Goal: Transaction & Acquisition: Purchase product/service

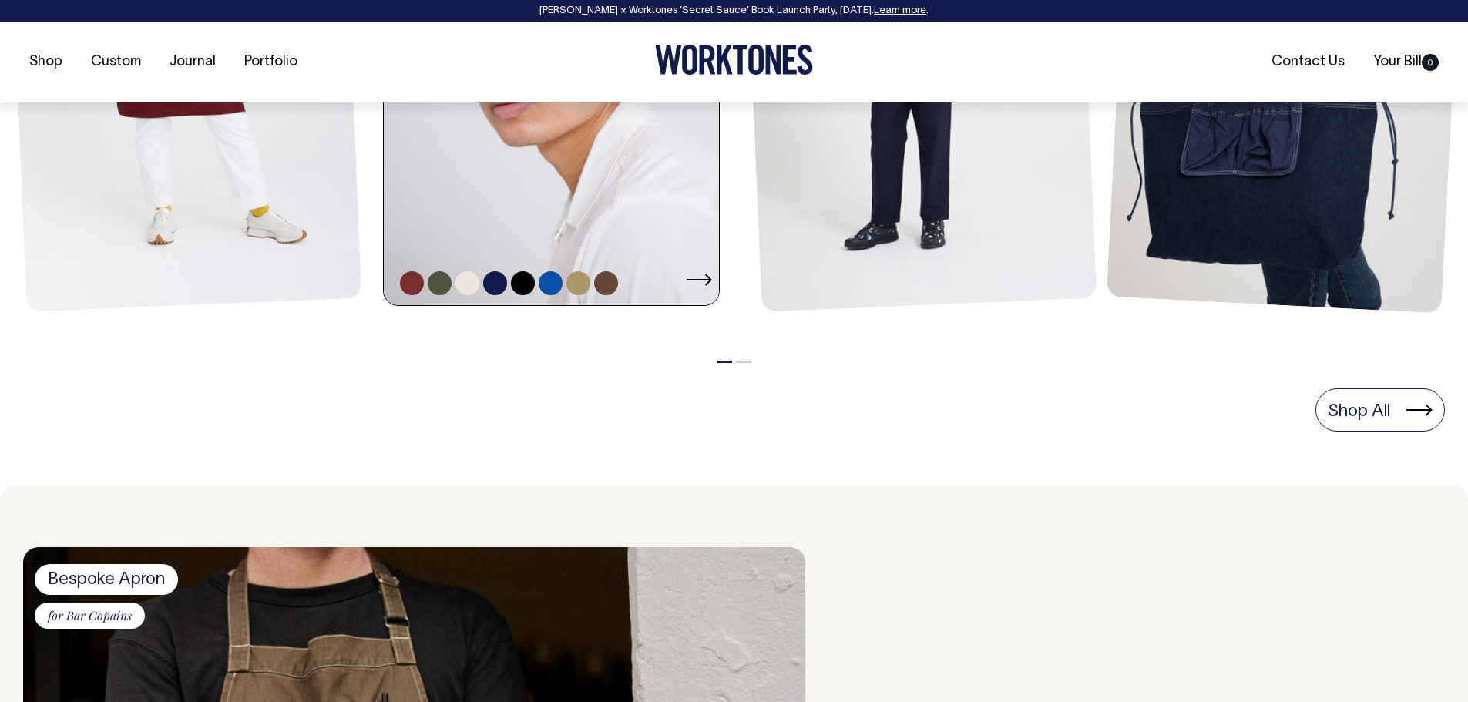
click at [587, 240] on link at bounding box center [556, 53] width 345 height 503
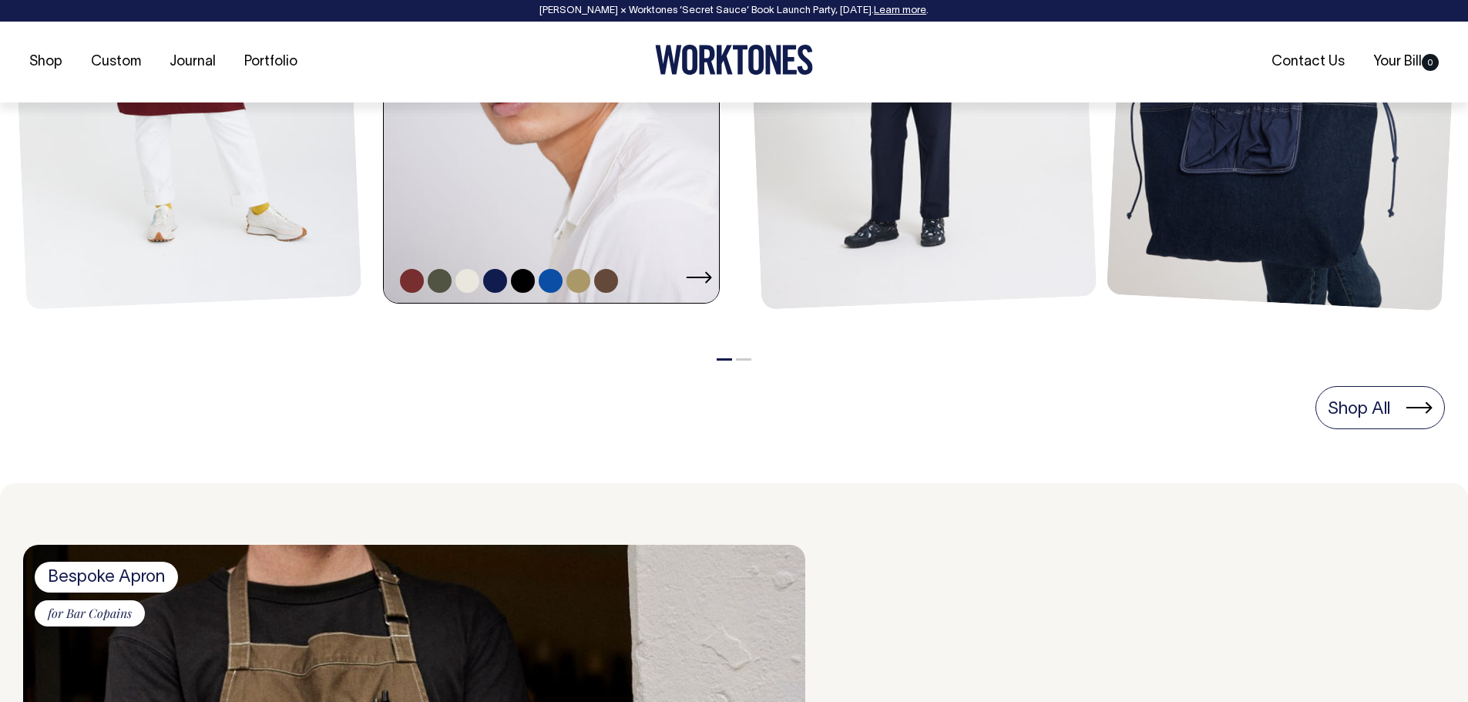
scroll to position [1002, 0]
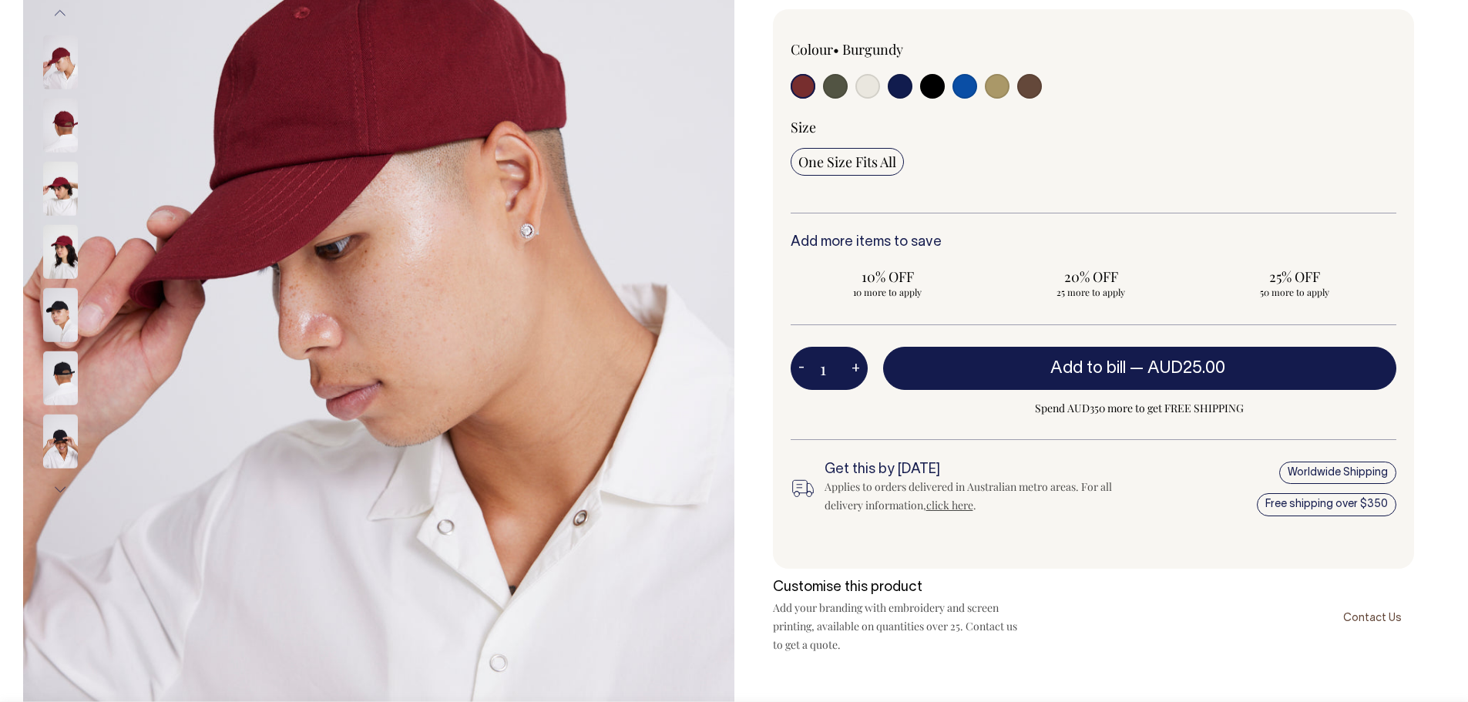
scroll to position [385, 0]
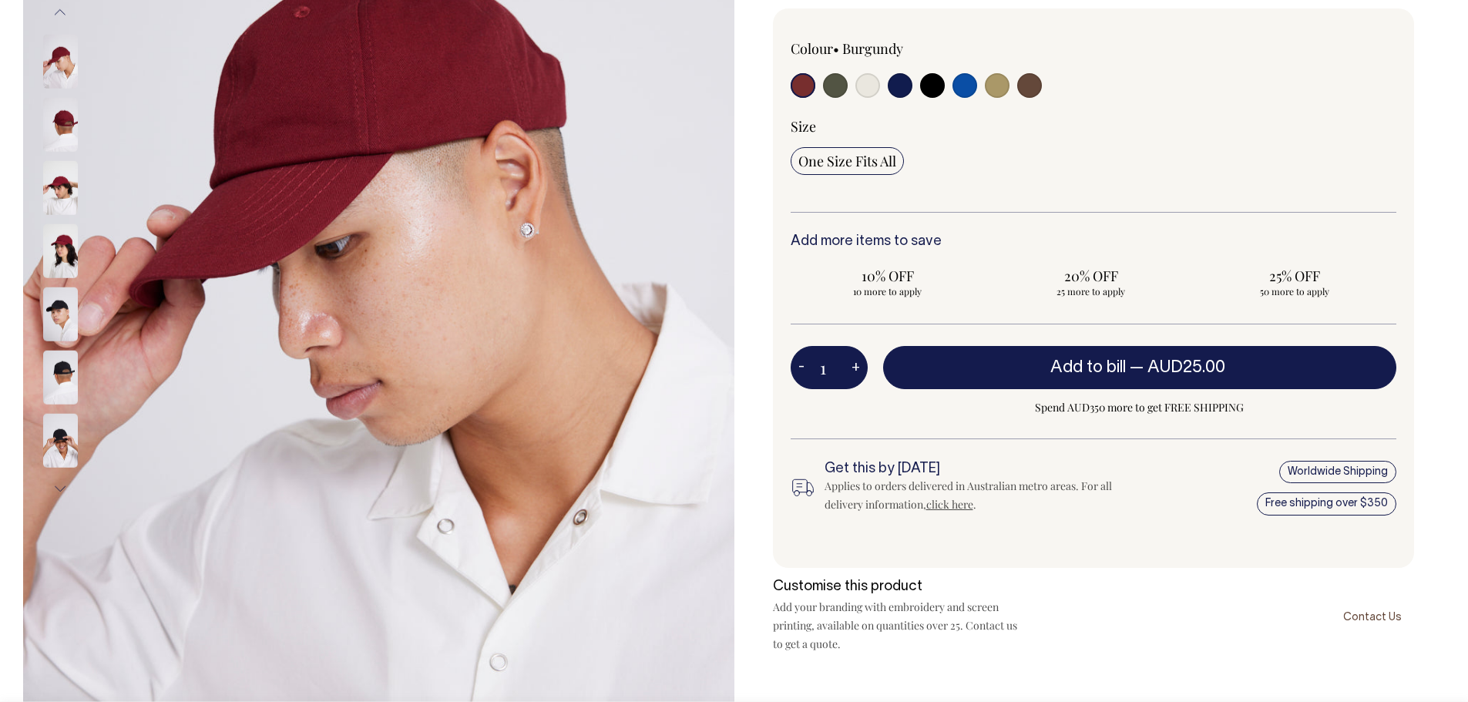
click at [960, 81] on input "radio" at bounding box center [965, 85] width 25 height 25
radio input "true"
select select "Worker Blue"
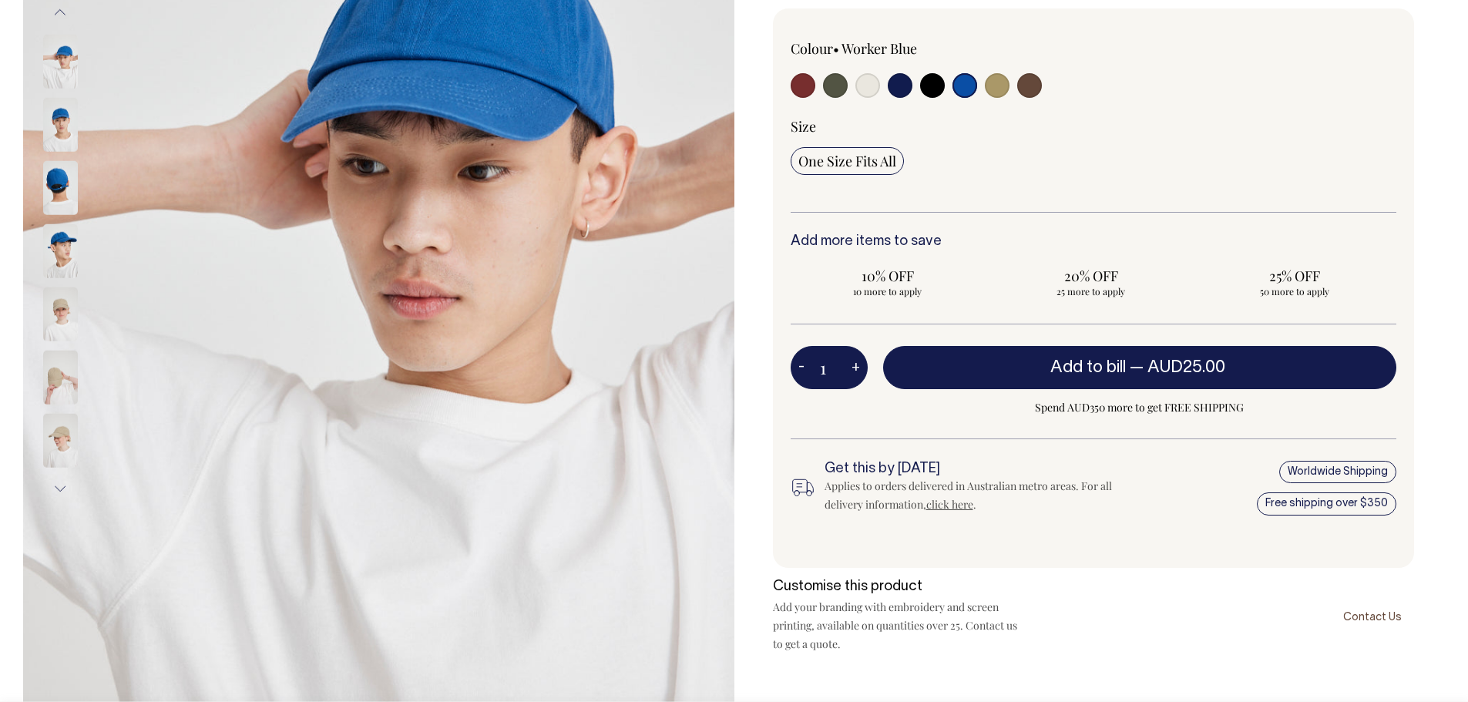
click at [969, 85] on input "radio" at bounding box center [965, 85] width 25 height 25
click at [1031, 85] on input "radio" at bounding box center [1029, 85] width 25 height 25
radio input "true"
select select "Espresso"
